Goal: Register for event/course

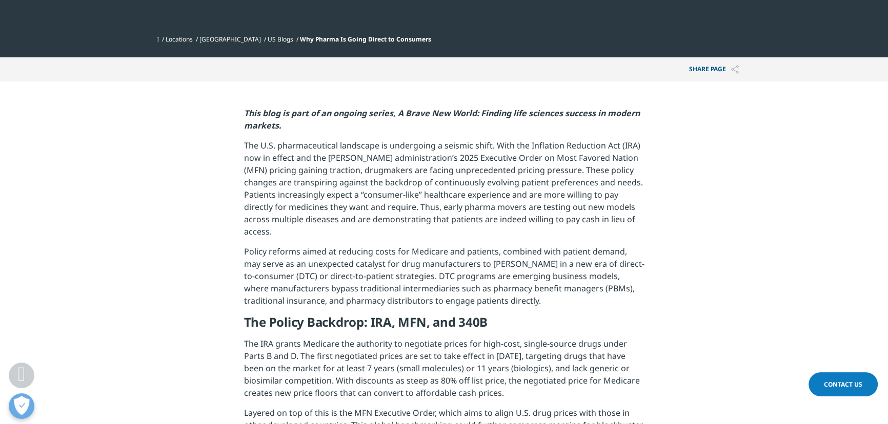
scroll to position [359, 0]
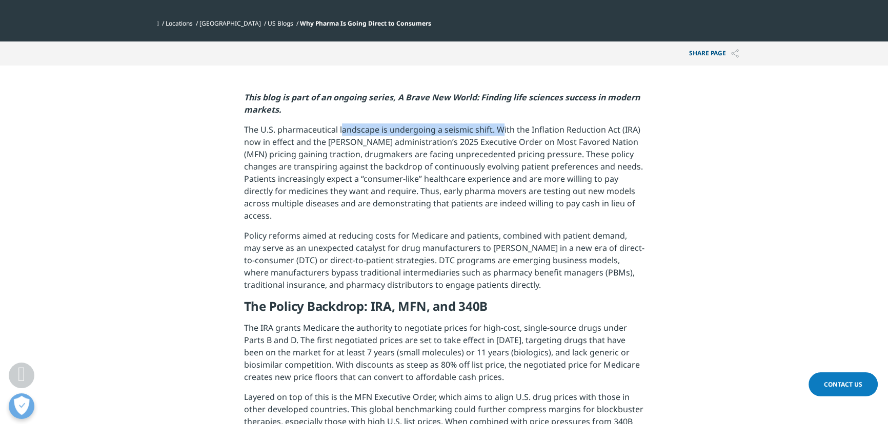
drag, startPoint x: 342, startPoint y: 128, endPoint x: 504, endPoint y: 133, distance: 162.6
click at [503, 133] on p "The U.S. pharmaceutical landscape is undergoing a seismic shift. With the Infla…" at bounding box center [444, 177] width 400 height 106
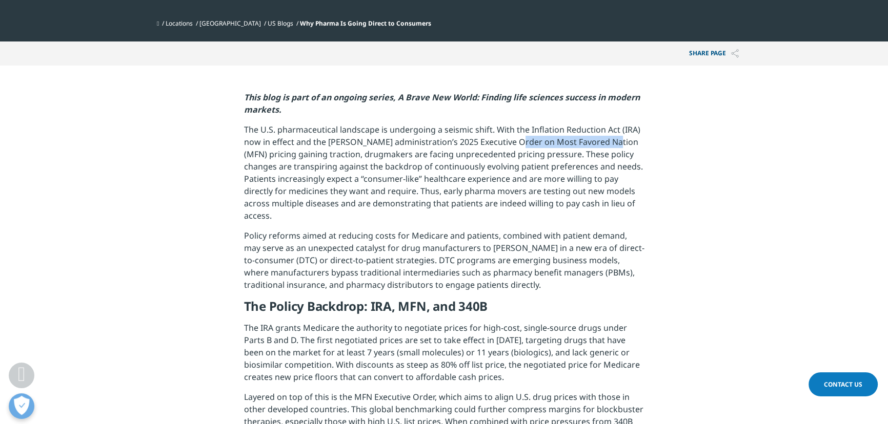
drag, startPoint x: 542, startPoint y: 141, endPoint x: 664, endPoint y: 154, distance: 122.2
click at [610, 141] on p "The U.S. pharmaceutical landscape is undergoing a seismic shift. With the Infla…" at bounding box center [444, 177] width 400 height 106
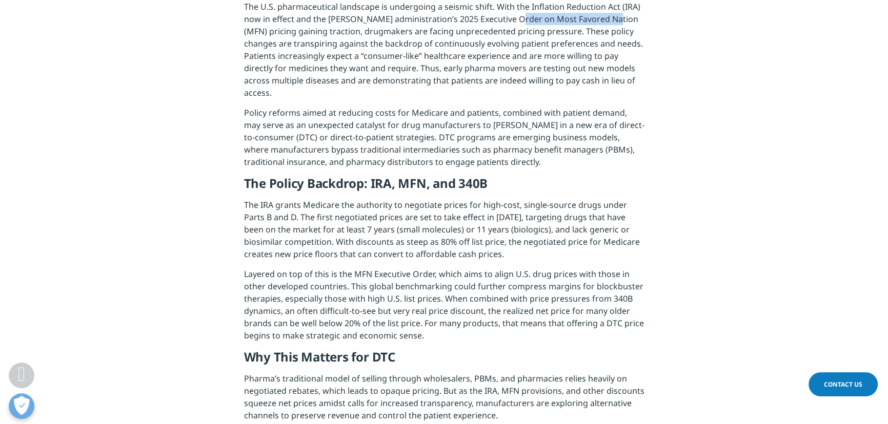
scroll to position [498, 0]
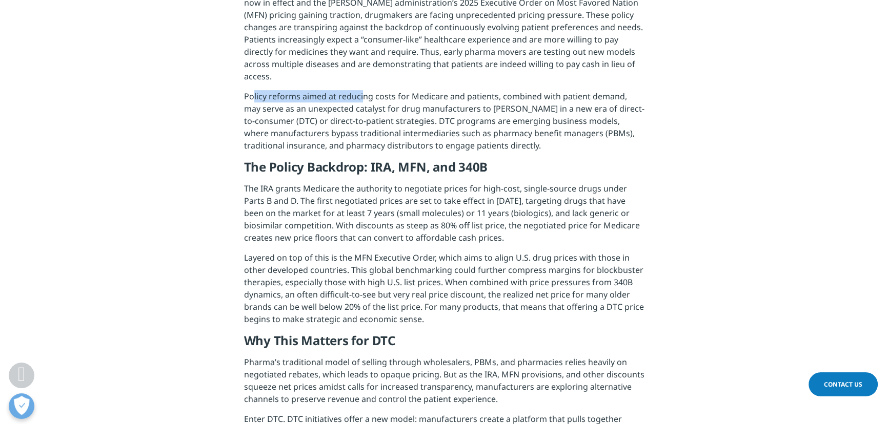
drag, startPoint x: 252, startPoint y: 80, endPoint x: 362, endPoint y: 79, distance: 109.7
click at [362, 90] on p "Policy reforms aimed at reducing costs for Medicare and patients, combined with…" at bounding box center [444, 124] width 400 height 69
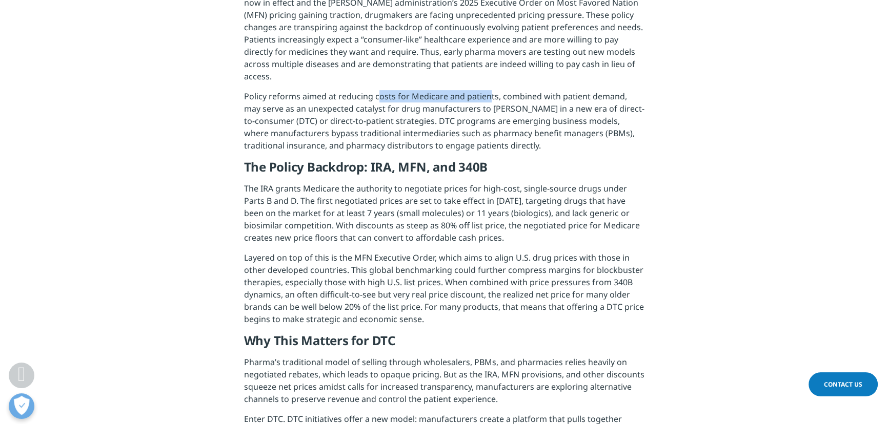
drag, startPoint x: 375, startPoint y: 83, endPoint x: 605, endPoint y: 109, distance: 231.6
click at [494, 90] on p "Policy reforms aimed at reducing costs for Medicare and patients, combined with…" at bounding box center [444, 124] width 400 height 69
drag, startPoint x: 305, startPoint y: 92, endPoint x: 437, endPoint y: 102, distance: 132.6
click at [437, 102] on p "Policy reforms aimed at reducing costs for Medicare and patients, combined with…" at bounding box center [444, 124] width 400 height 69
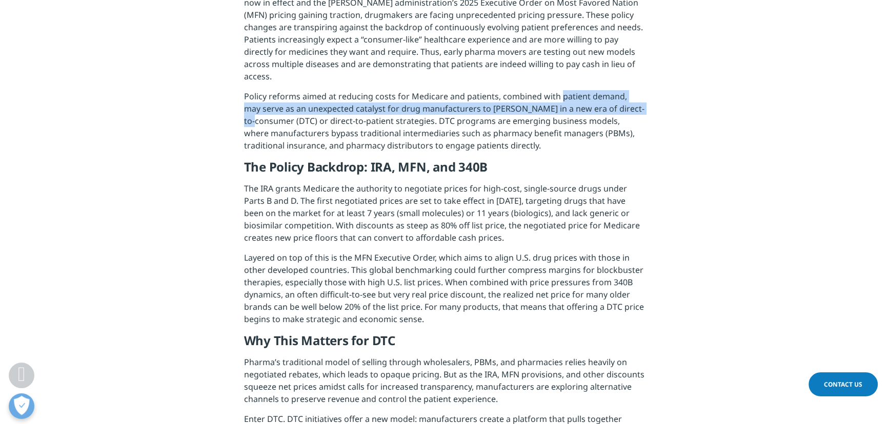
drag, startPoint x: 557, startPoint y: 87, endPoint x: 669, endPoint y: 101, distance: 112.6
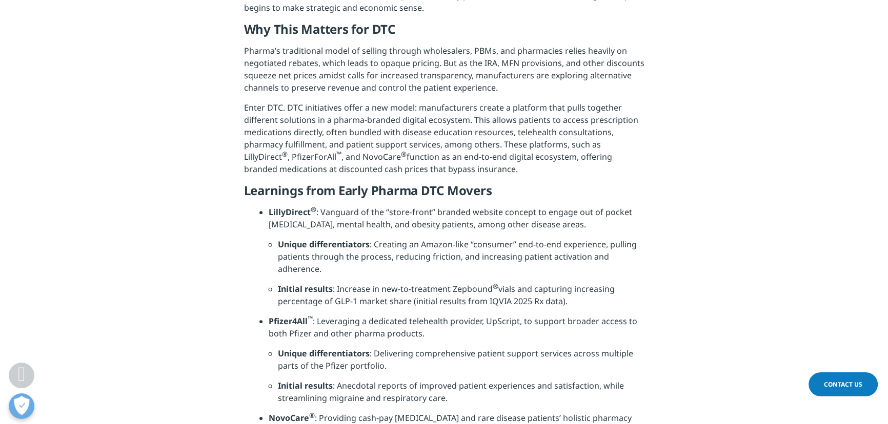
scroll to position [825, 0]
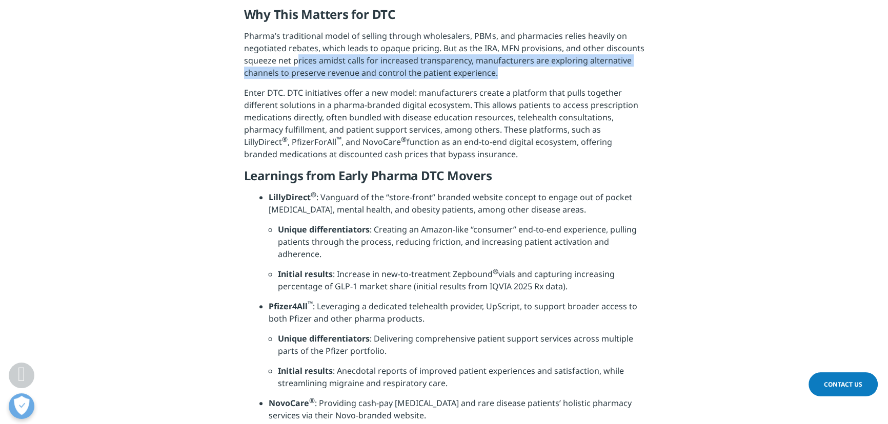
drag, startPoint x: 338, startPoint y: 46, endPoint x: 500, endPoint y: 56, distance: 162.3
click at [500, 56] on p "Pharma’s traditional model of selling through wholesalers, PBMs, and pharmacies…" at bounding box center [444, 58] width 400 height 57
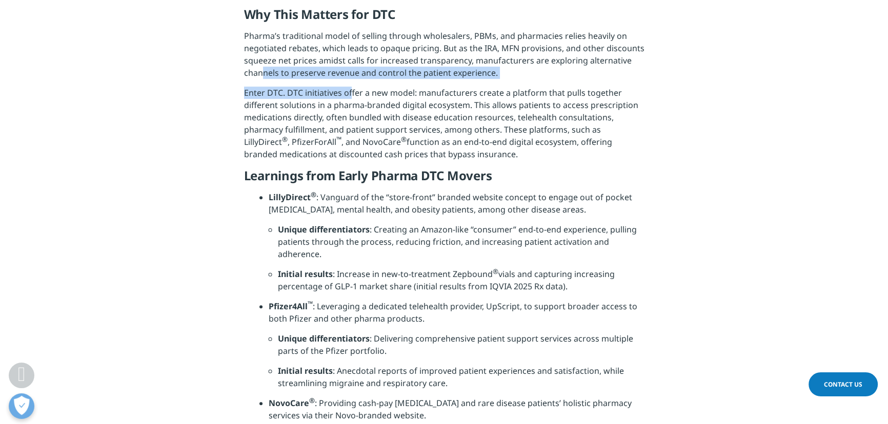
drag, startPoint x: 267, startPoint y: 72, endPoint x: 400, endPoint y: 97, distance: 135.7
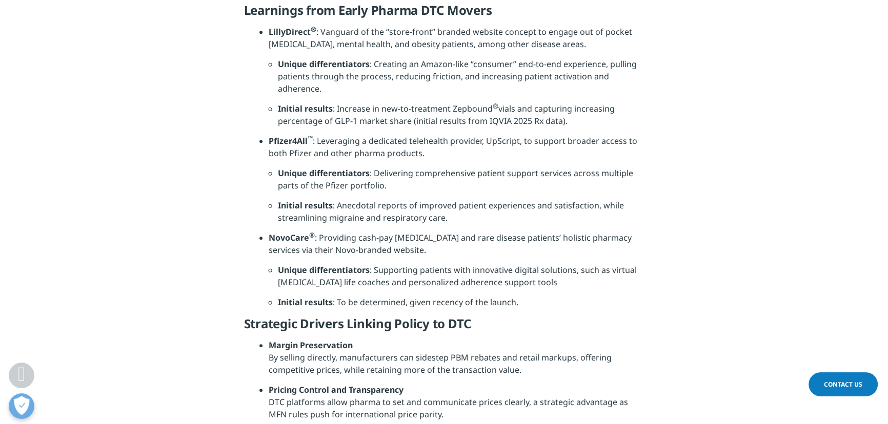
scroll to position [1011, 0]
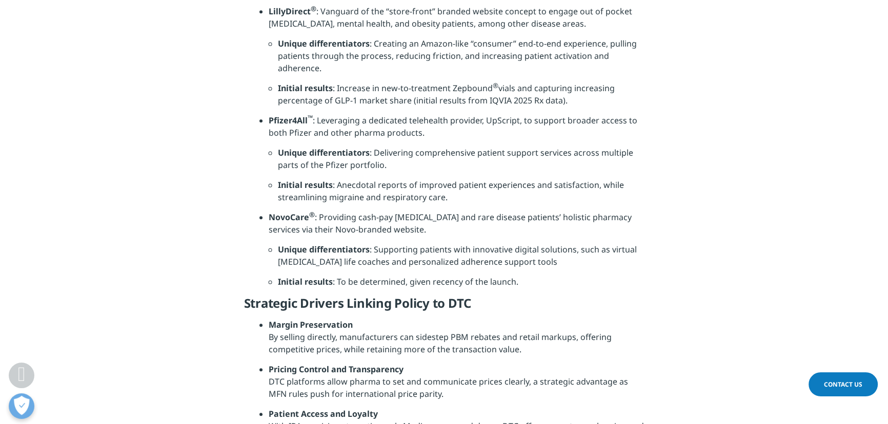
drag, startPoint x: 560, startPoint y: 123, endPoint x: 625, endPoint y: 129, distance: 65.4
click at [563, 124] on li "Pfizer4All ™ : Leveraging a dedicated telehealth provider, UpScript, to support…" at bounding box center [457, 130] width 376 height 32
drag, startPoint x: 283, startPoint y: 140, endPoint x: 388, endPoint y: 129, distance: 105.2
click at [382, 129] on li "Pfizer4All ™ : Leveraging a dedicated telehealth provider, UpScript, to support…" at bounding box center [457, 130] width 376 height 32
click at [379, 175] on li "Unique differentiators : Delivering comprehensive patient support services acro…" at bounding box center [461, 163] width 367 height 32
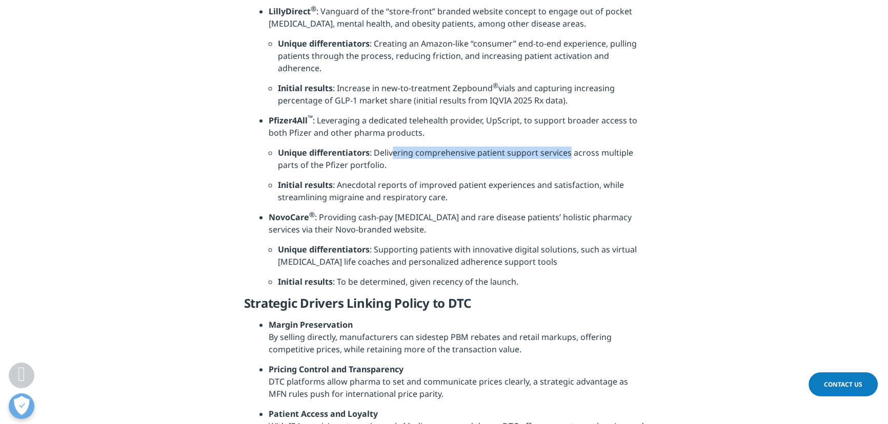
drag, startPoint x: 394, startPoint y: 150, endPoint x: 567, endPoint y: 155, distance: 172.9
click at [567, 155] on li "Unique differentiators : Delivering comprehensive patient support services acro…" at bounding box center [461, 163] width 367 height 32
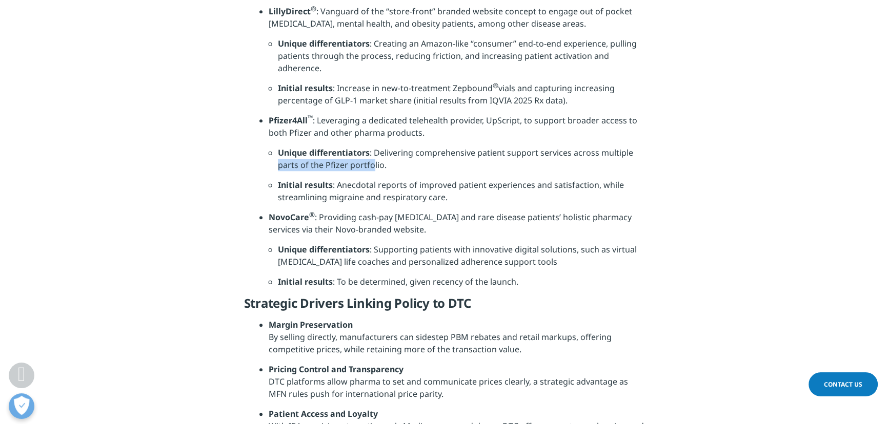
drag, startPoint x: 279, startPoint y: 172, endPoint x: 373, endPoint y: 172, distance: 93.8
click at [373, 172] on li "Unique differentiators : Delivering comprehensive patient support services acro…" at bounding box center [461, 163] width 367 height 32
click at [278, 214] on li "NovoCare ® : Providing cash-pay diabetes and rare disease patients’ holistic ph…" at bounding box center [457, 227] width 376 height 32
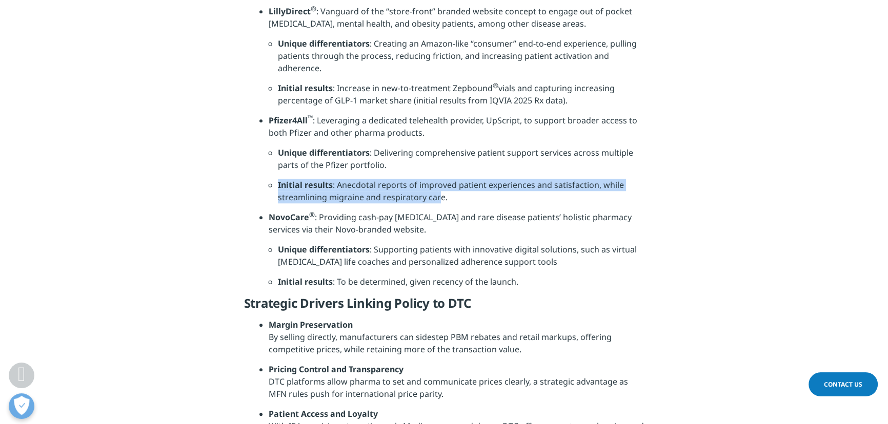
drag, startPoint x: 277, startPoint y: 185, endPoint x: 440, endPoint y: 200, distance: 163.7
click at [439, 199] on li "Initial results : Anecdotal reports of improved patient experiences and satisfa…" at bounding box center [461, 195] width 367 height 32
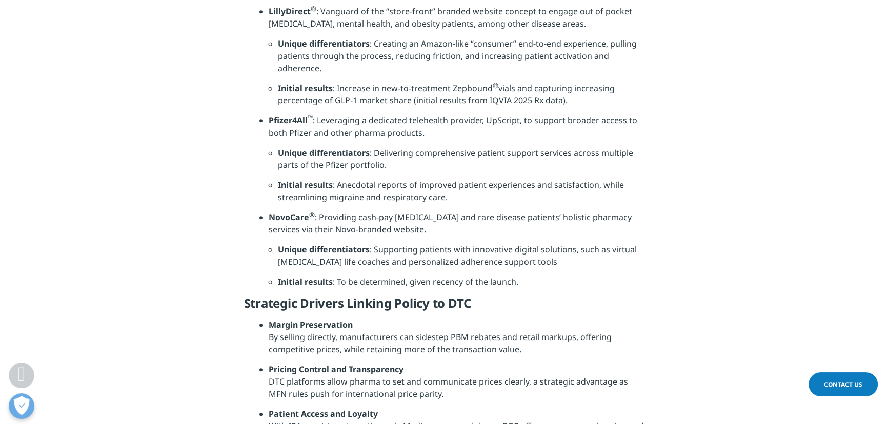
click at [460, 210] on li "Initial results : Anecdotal reports of improved patient experiences and satisfa…" at bounding box center [461, 195] width 367 height 32
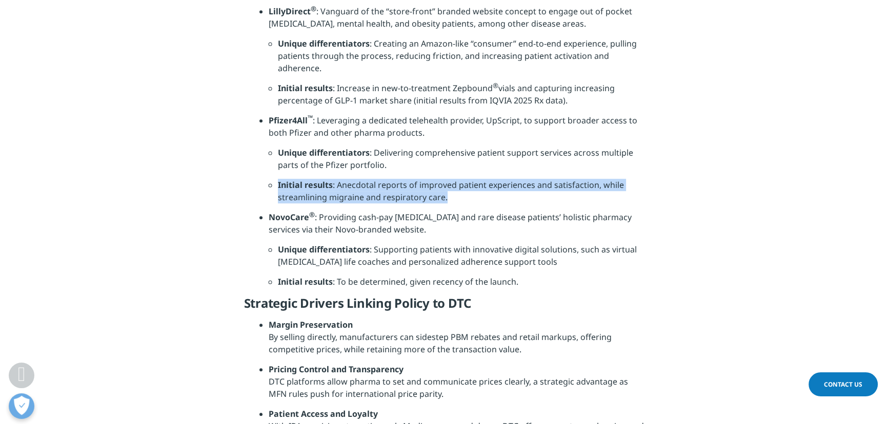
drag, startPoint x: 456, startPoint y: 203, endPoint x: 261, endPoint y: 183, distance: 195.8
click at [261, 183] on ul "LillyDirect ® : Vanguard of the “store-front” branded website concept to engage…" at bounding box center [451, 150] width 385 height 291
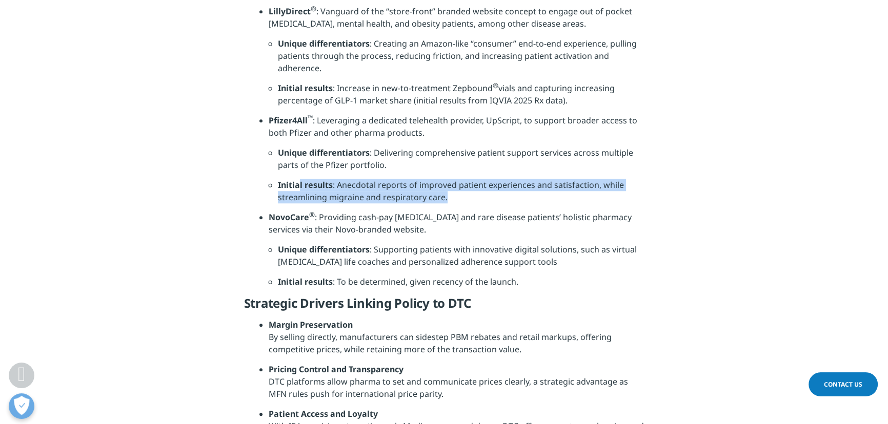
drag, startPoint x: 450, startPoint y: 202, endPoint x: 297, endPoint y: 185, distance: 153.8
click at [297, 185] on li "Initial results : Anecdotal reports of improved patient experiences and satisfa…" at bounding box center [461, 195] width 367 height 32
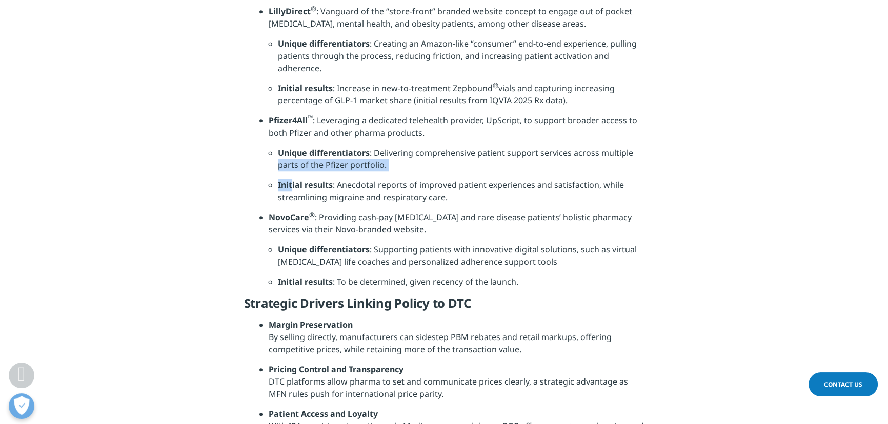
drag, startPoint x: 290, startPoint y: 184, endPoint x: 257, endPoint y: 179, distance: 33.7
click at [476, 164] on li "Unique differentiators : Delivering comprehensive patient support services acro…" at bounding box center [461, 163] width 367 height 32
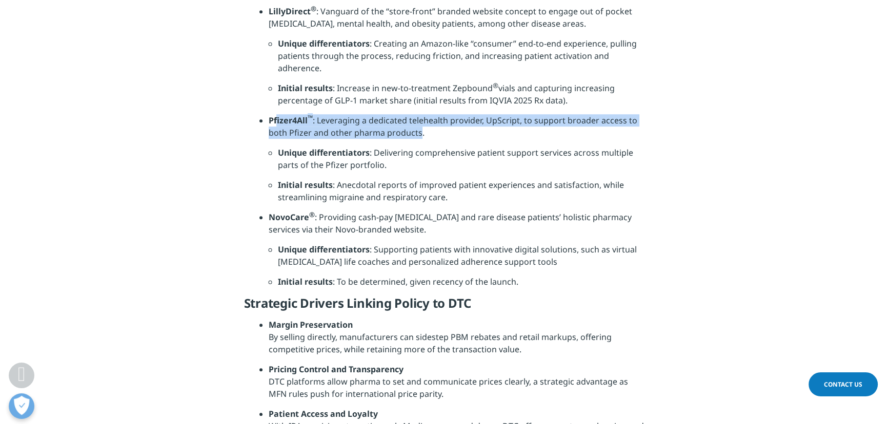
drag, startPoint x: 275, startPoint y: 121, endPoint x: 418, endPoint y: 131, distance: 143.9
click at [418, 131] on li "Pfizer4All ™ : Leveraging a dedicated telehealth provider, UpScript, to support…" at bounding box center [457, 130] width 376 height 32
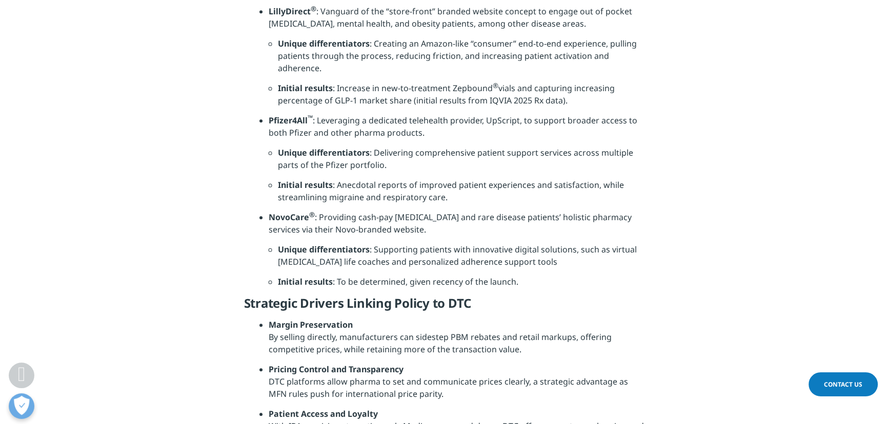
drag, startPoint x: 390, startPoint y: 137, endPoint x: 442, endPoint y: 134, distance: 52.9
click at [442, 134] on li "Pfizer4All ™ : Leveraging a dedicated telehealth provider, UpScript, to support…" at bounding box center [457, 130] width 376 height 32
drag, startPoint x: 437, startPoint y: 252, endPoint x: 562, endPoint y: 255, distance: 125.1
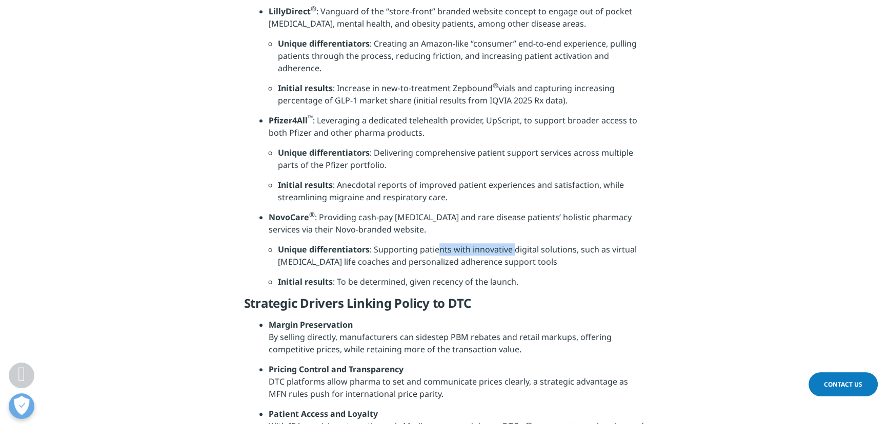
click at [553, 255] on li "Unique differentiators : Supporting patients with innovative digital solutions,…" at bounding box center [461, 260] width 367 height 32
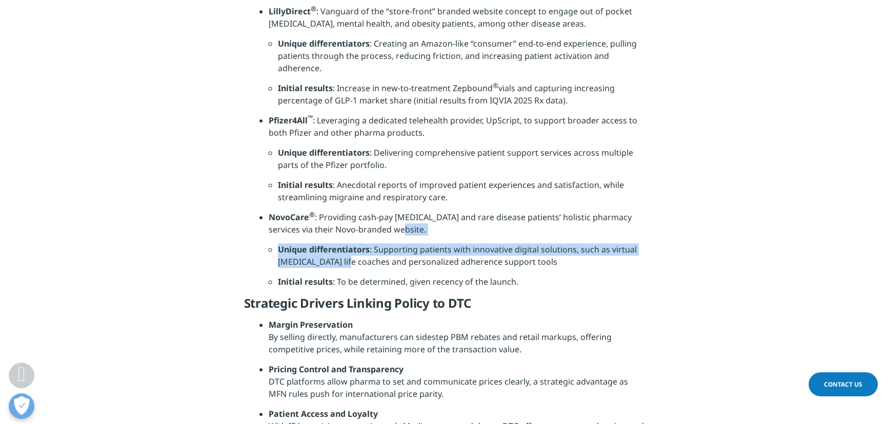
drag, startPoint x: 342, startPoint y: 271, endPoint x: 499, endPoint y: 248, distance: 158.0
click at [482, 238] on ul "LillyDirect ® : Vanguard of the “store-front” branded website concept to engage…" at bounding box center [451, 150] width 385 height 291
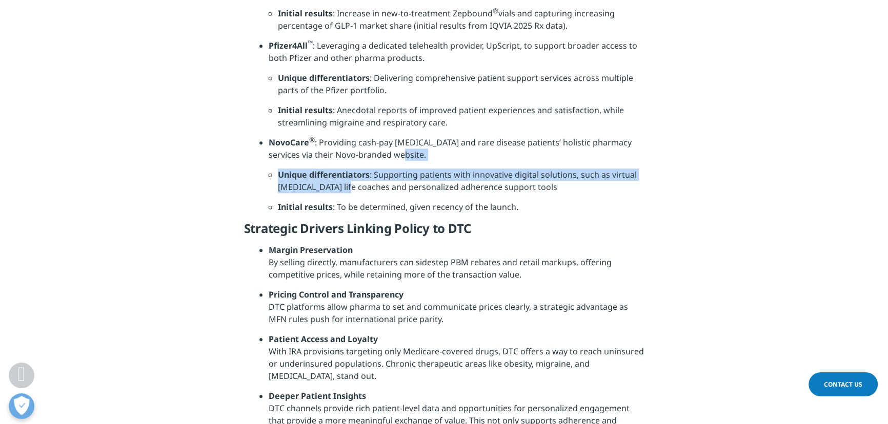
scroll to position [1104, 0]
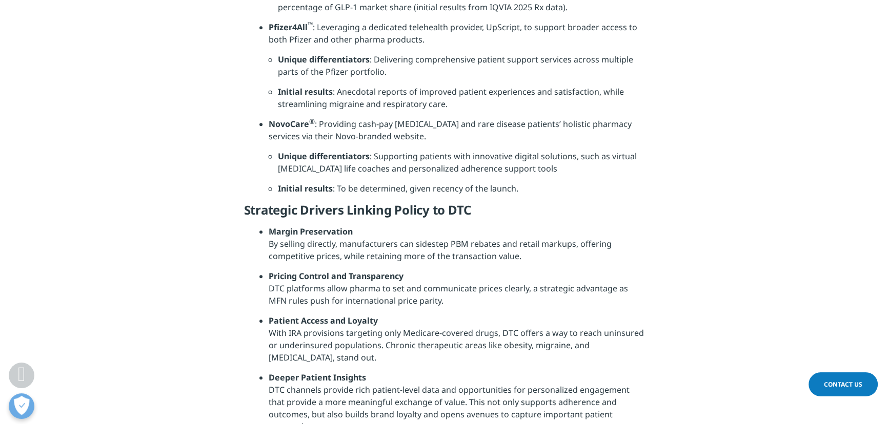
click at [533, 202] on li "Initial results : To be determined, given recency of the launch." at bounding box center [461, 193] width 367 height 20
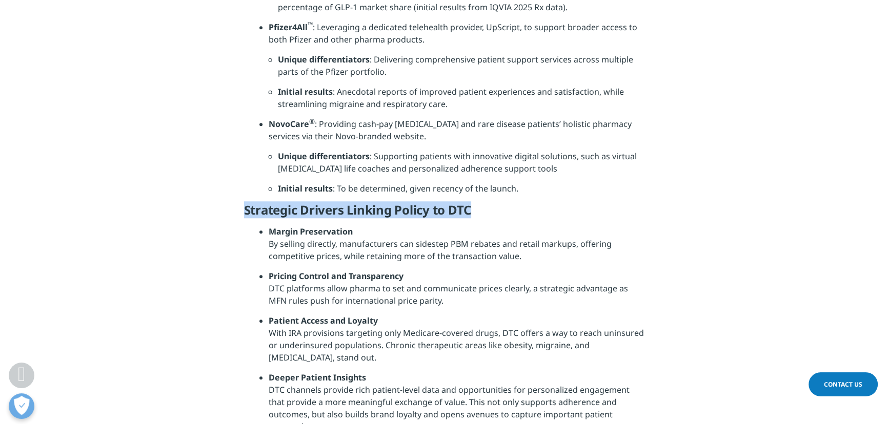
drag, startPoint x: 235, startPoint y: 218, endPoint x: 493, endPoint y: 210, distance: 258.0
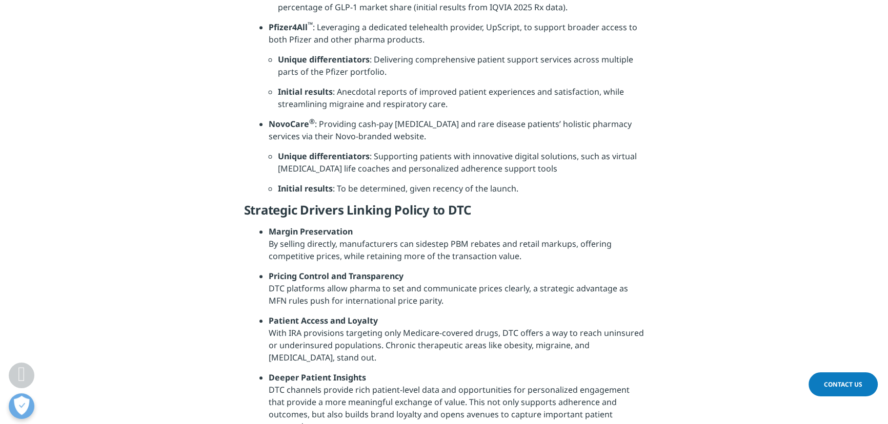
click at [558, 232] on li "Margin Preservation By selling directly, manufacturers can sidestep PBM rebates…" at bounding box center [457, 248] width 376 height 45
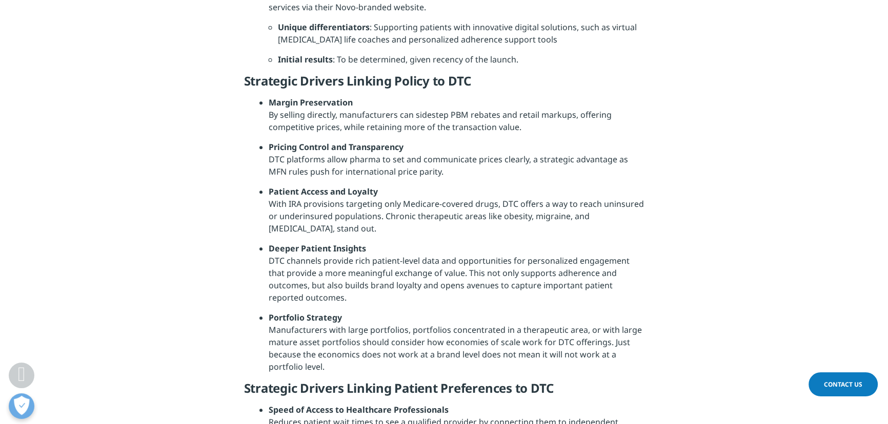
scroll to position [1244, 0]
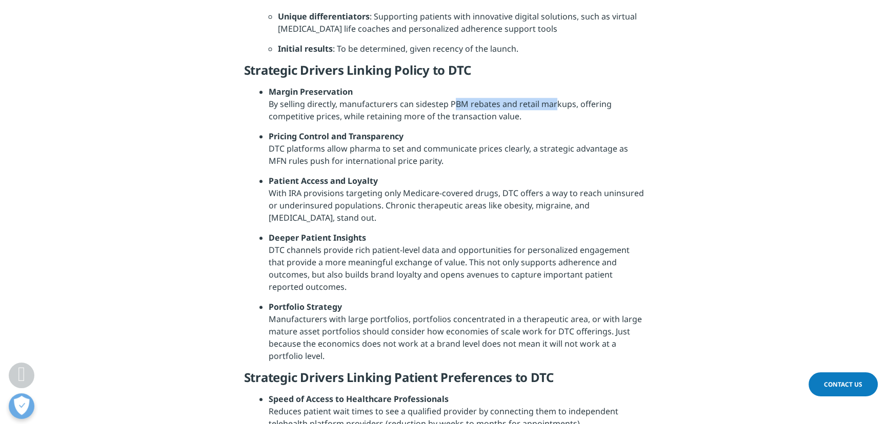
drag, startPoint x: 434, startPoint y: 107, endPoint x: 551, endPoint y: 112, distance: 117.0
click at [534, 105] on li "Margin Preservation By selling directly, manufacturers can sidestep PBM rebates…" at bounding box center [457, 108] width 376 height 45
drag, startPoint x: 546, startPoint y: 135, endPoint x: 541, endPoint y: 134, distance: 5.4
click at [545, 135] on li "Pricing Control and Transparency DTC platforms allow pharma to set and communic…" at bounding box center [457, 152] width 376 height 45
drag, startPoint x: 378, startPoint y: 120, endPoint x: 473, endPoint y: 131, distance: 96.0
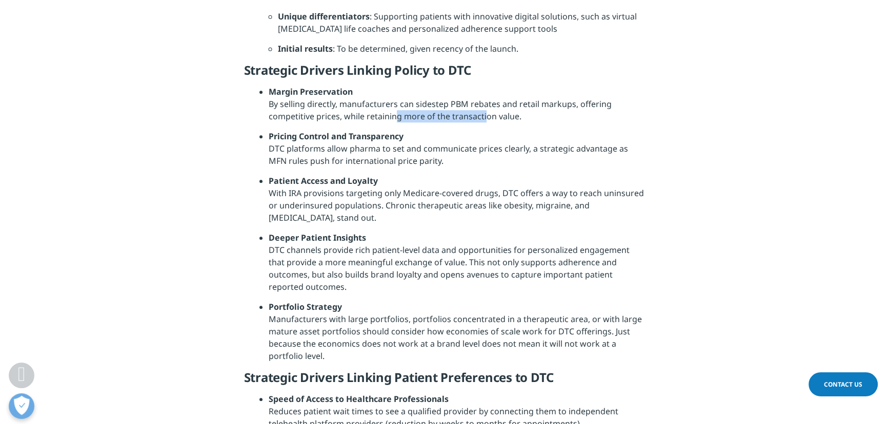
click at [471, 129] on li "Margin Preservation By selling directly, manufacturers can sidestep PBM rebates…" at bounding box center [457, 108] width 376 height 45
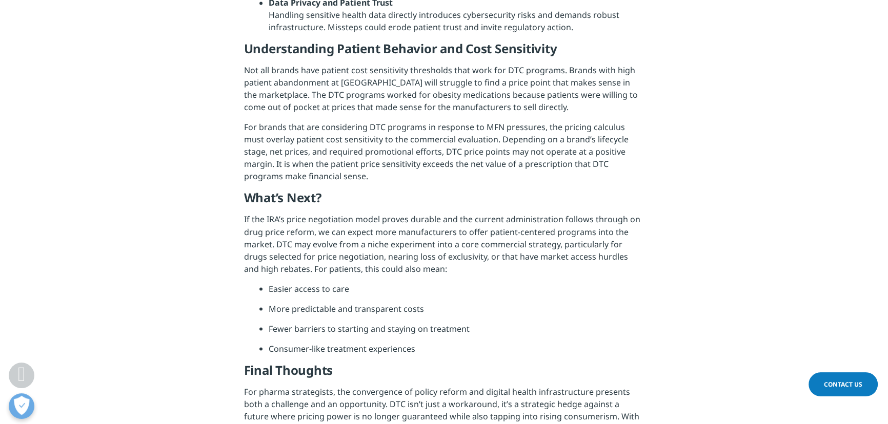
scroll to position [2223, 0]
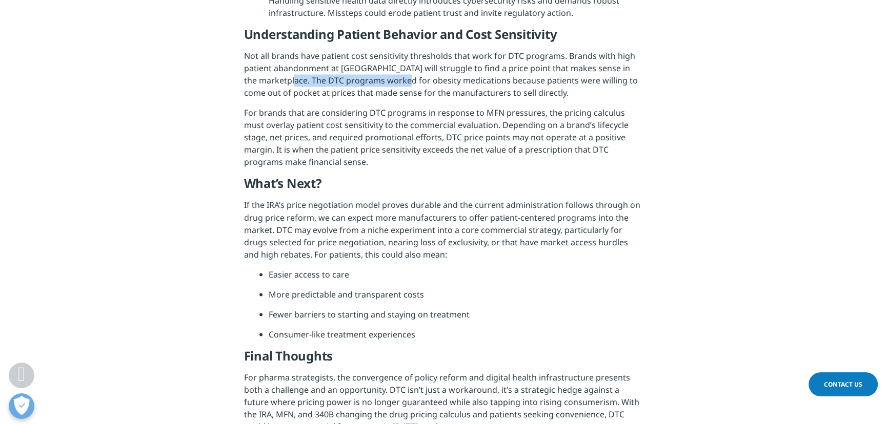
drag, startPoint x: 298, startPoint y: 85, endPoint x: 421, endPoint y: 92, distance: 123.3
click at [415, 90] on p "Not all brands have patient cost sensitivity thresholds that work for DTC progr…" at bounding box center [444, 78] width 400 height 57
click at [418, 185] on h5 "What’s Next?" at bounding box center [444, 187] width 400 height 23
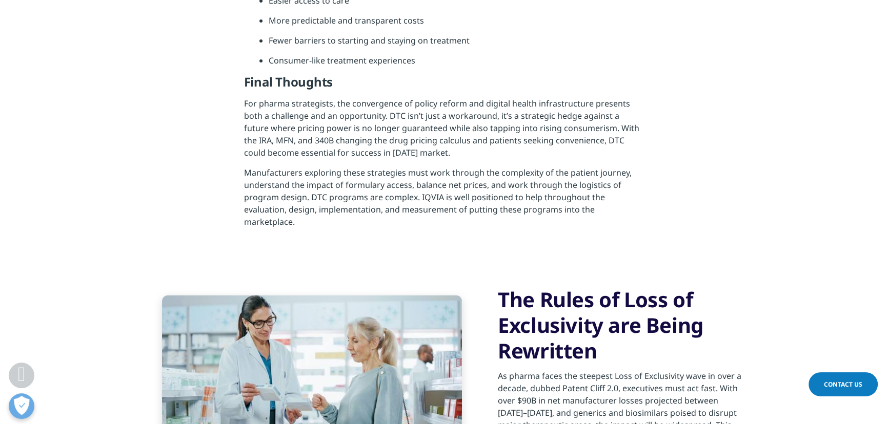
scroll to position [2502, 0]
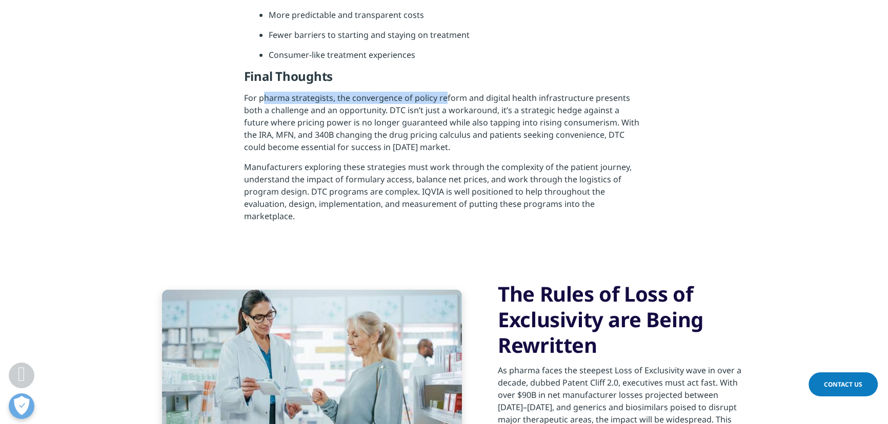
drag, startPoint x: 265, startPoint y: 107, endPoint x: 471, endPoint y: 106, distance: 206.6
click at [465, 106] on p "For pharma strategists, the convergence of policy reform and digital health inf…" at bounding box center [444, 126] width 400 height 69
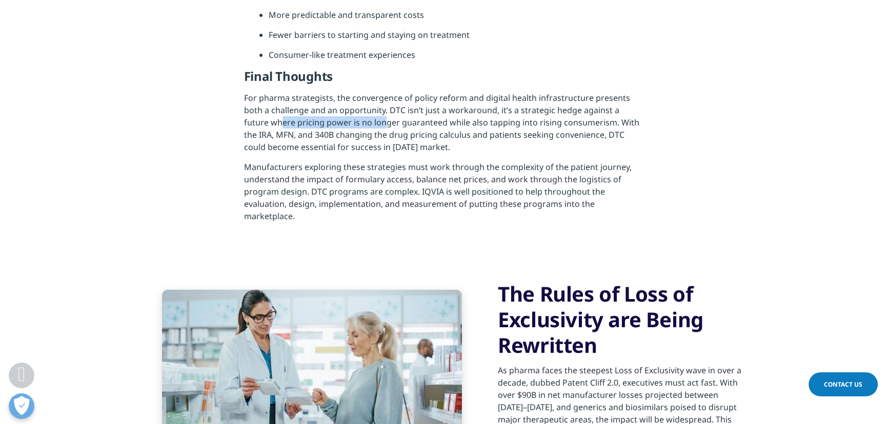
drag, startPoint x: 254, startPoint y: 123, endPoint x: 409, endPoint y: 130, distance: 155.0
click at [363, 126] on p "For pharma strategists, the convergence of policy reform and digital health inf…" at bounding box center [444, 126] width 400 height 69
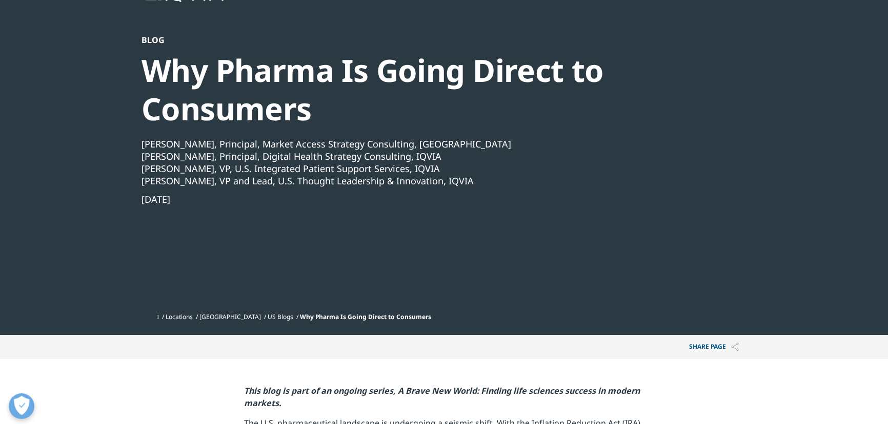
scroll to position [0, 0]
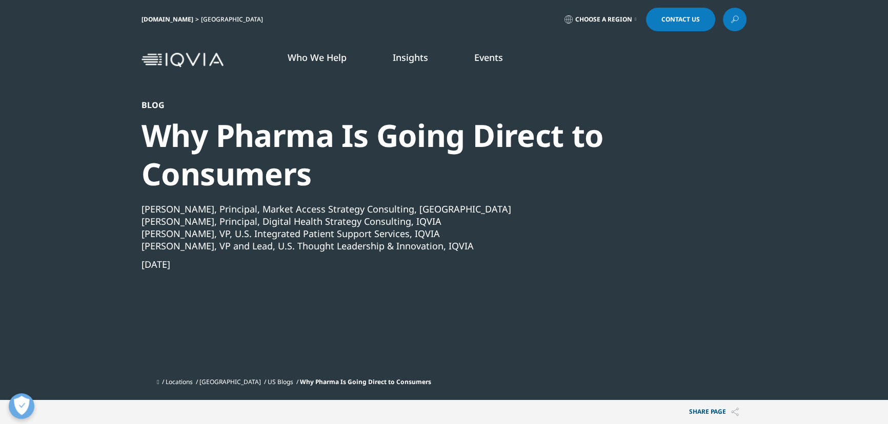
click at [606, 12] on link "Choose a Region" at bounding box center [600, 20] width 76 height 24
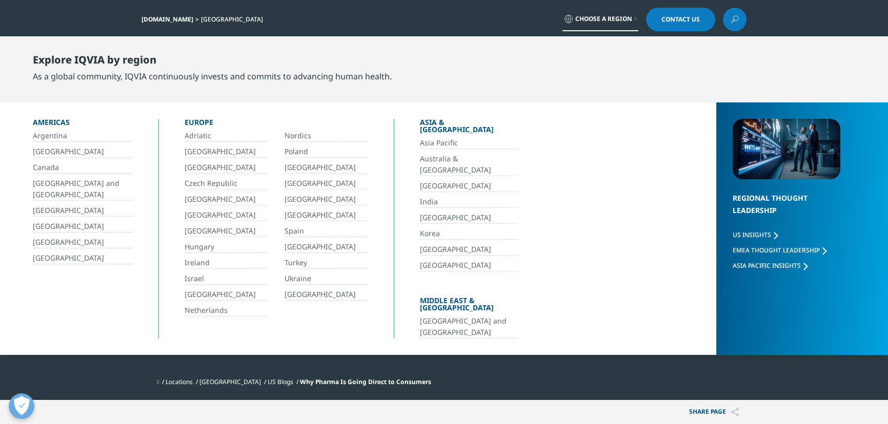
click at [60, 254] on link "[GEOGRAPHIC_DATA]" at bounding box center [83, 259] width 100 height 12
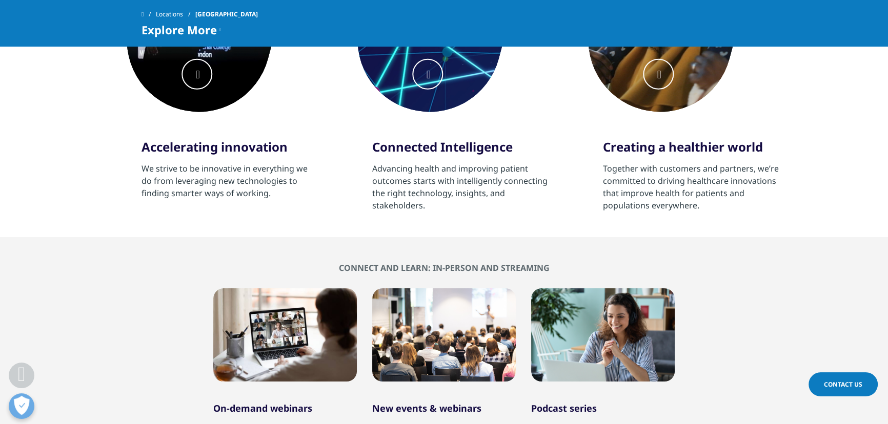
scroll to position [699, 0]
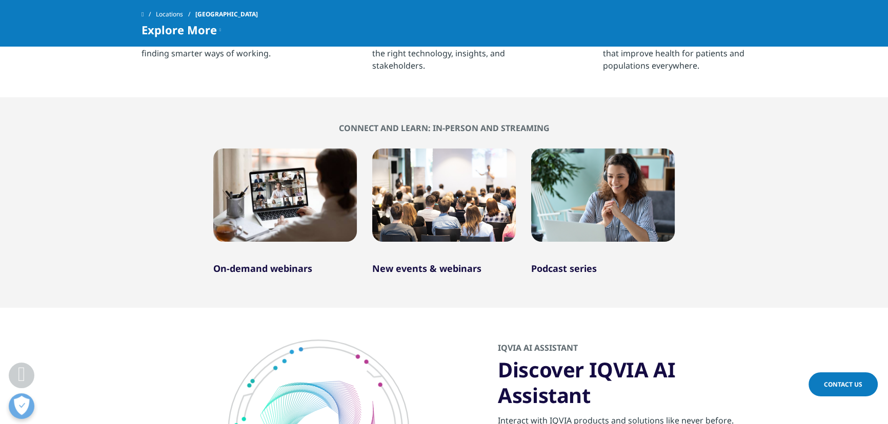
click at [427, 270] on link "New events & webinars" at bounding box center [426, 268] width 109 height 12
click at [277, 272] on link "On-demand webinars" at bounding box center [262, 268] width 99 height 12
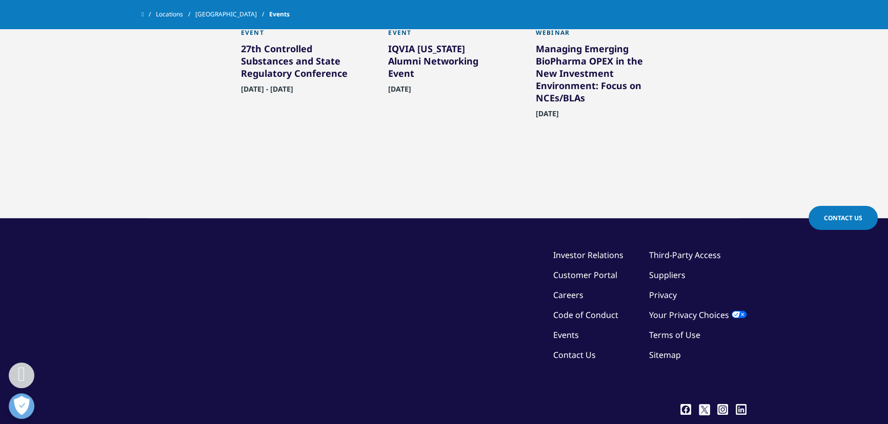
scroll to position [279, 0]
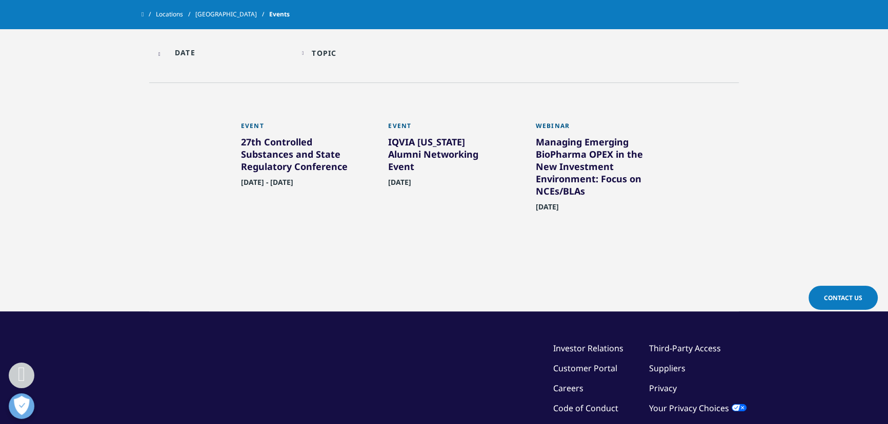
click at [295, 164] on div "27th Controlled Substances and State Regulatory Conference" at bounding box center [297, 156] width 112 height 41
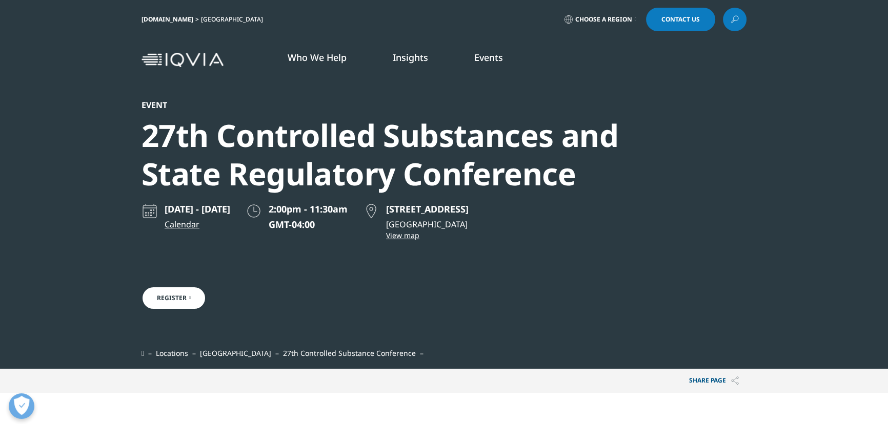
scroll to position [334, 605]
click at [177, 305] on link "Register" at bounding box center [173, 299] width 65 height 24
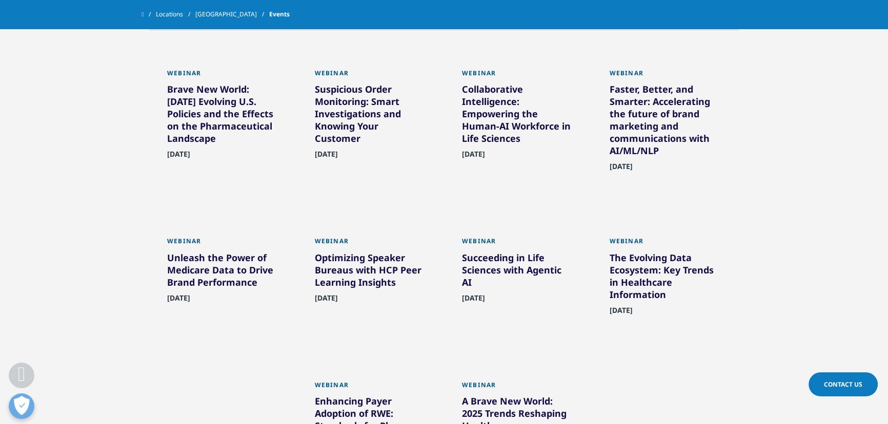
scroll to position [326, 0]
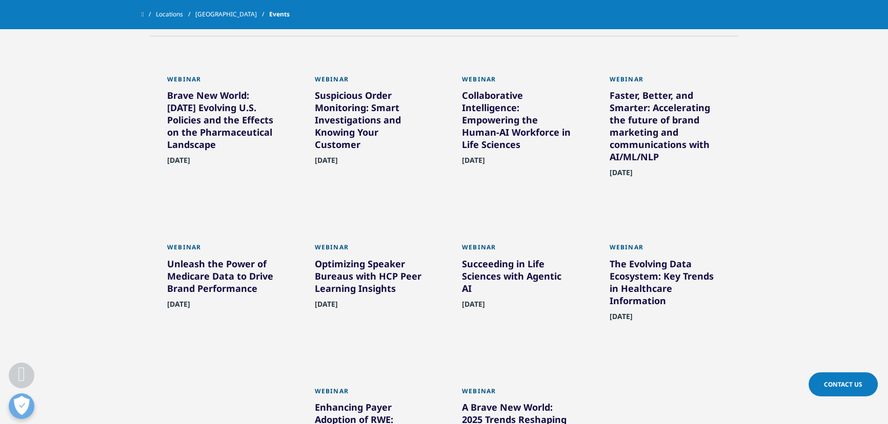
click at [201, 96] on div "Brave New World: [DATE] Evolving U.S. Policies and the Effects on the Pharmaceu…" at bounding box center [223, 122] width 112 height 66
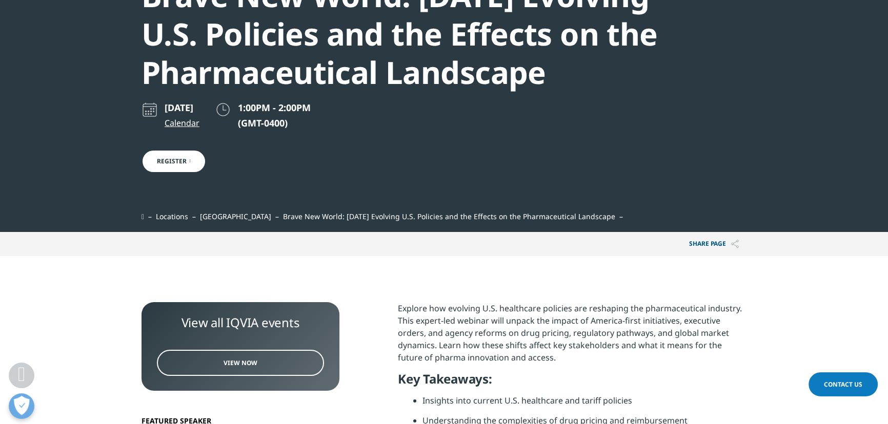
scroll to position [93, 0]
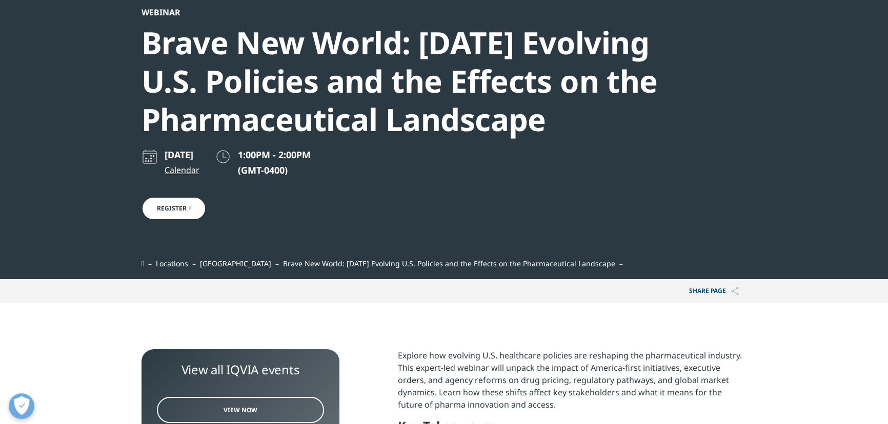
click at [177, 211] on link "Register" at bounding box center [173, 209] width 65 height 24
